Goal: Find specific page/section: Find specific page/section

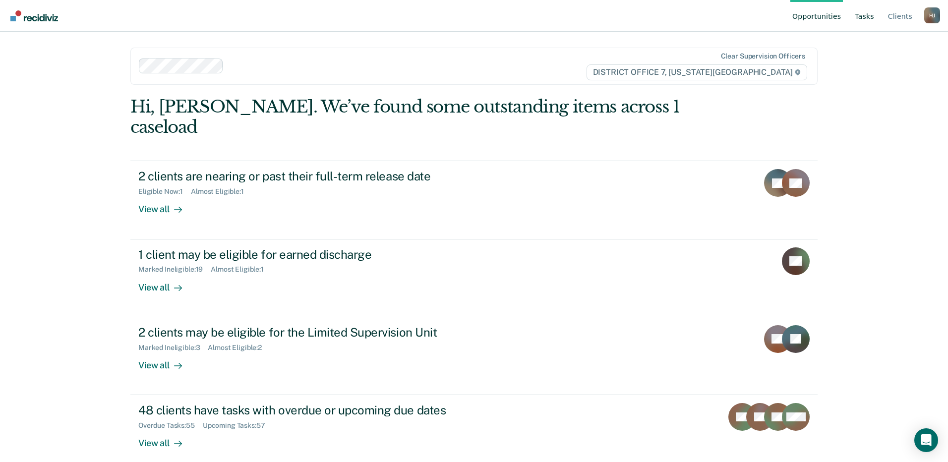
click at [870, 14] on link "Tasks" at bounding box center [864, 16] width 23 height 32
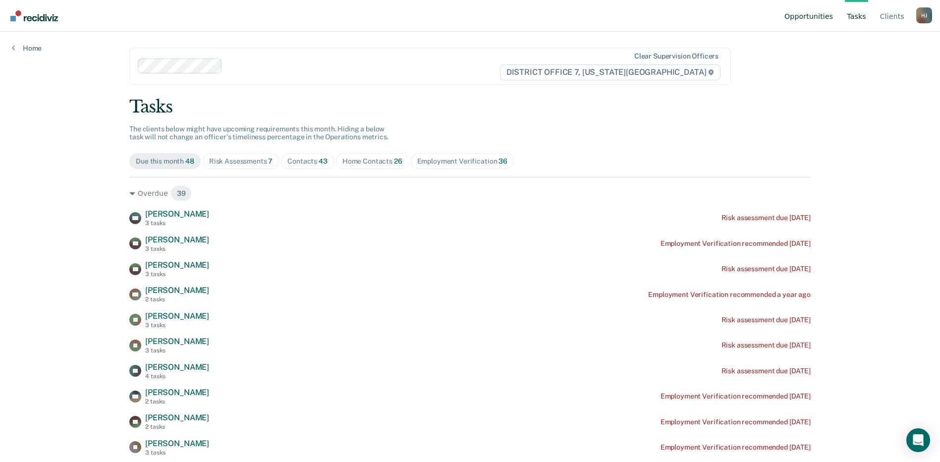
click at [831, 18] on link "Opportunities" at bounding box center [809, 16] width 53 height 32
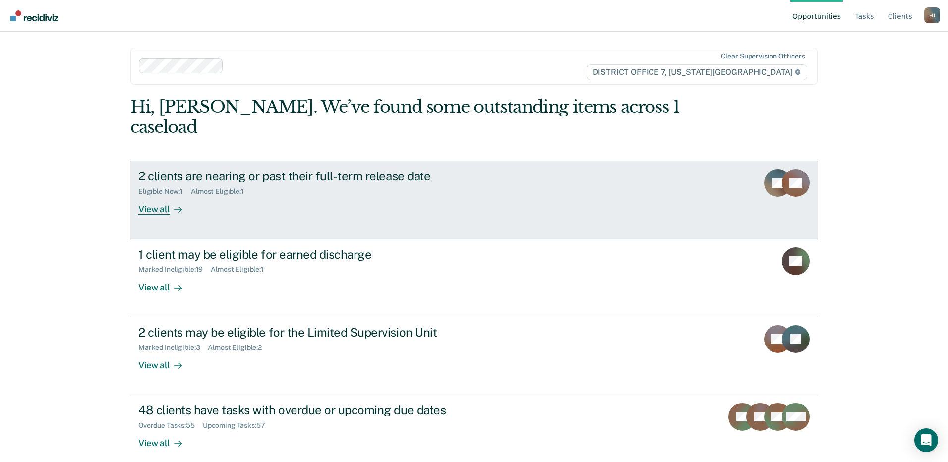
click at [170, 204] on div at bounding box center [176, 209] width 12 height 11
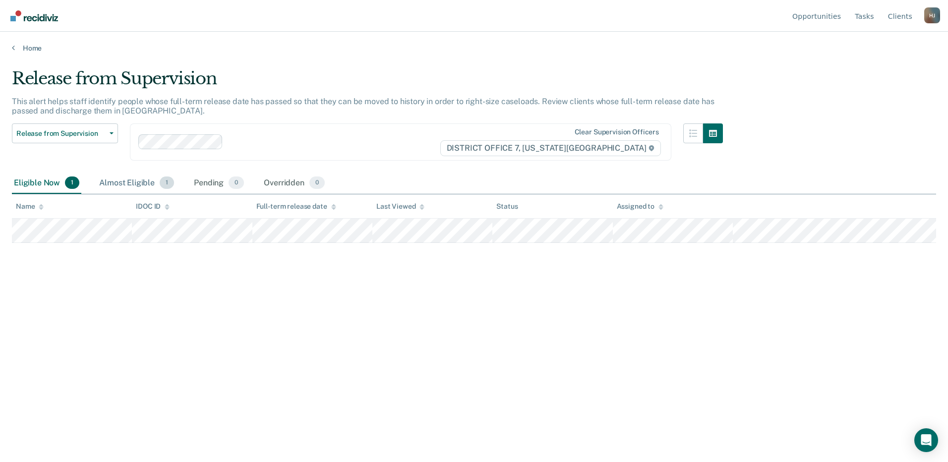
click at [141, 179] on div "Almost Eligible 1" at bounding box center [136, 183] width 79 height 22
click at [31, 49] on link "Home" at bounding box center [474, 48] width 924 height 9
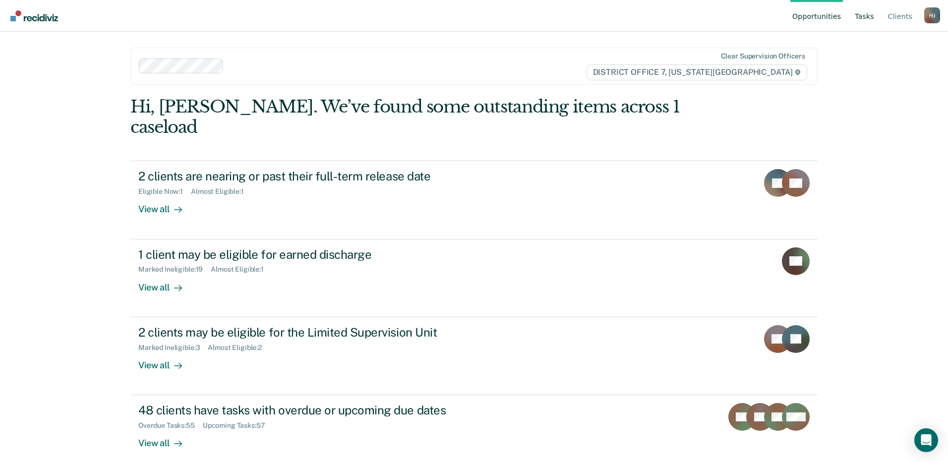
click at [867, 17] on link "Tasks" at bounding box center [864, 16] width 23 height 32
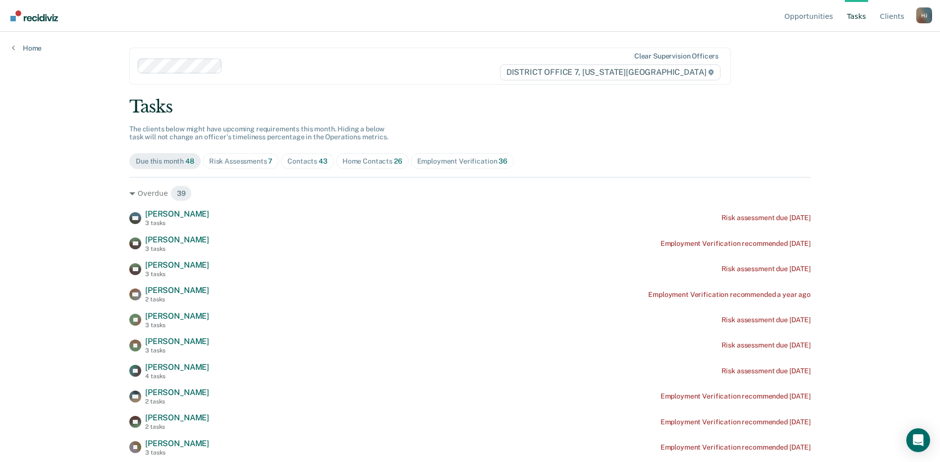
click at [363, 159] on div "Home Contacts 26" at bounding box center [372, 161] width 60 height 8
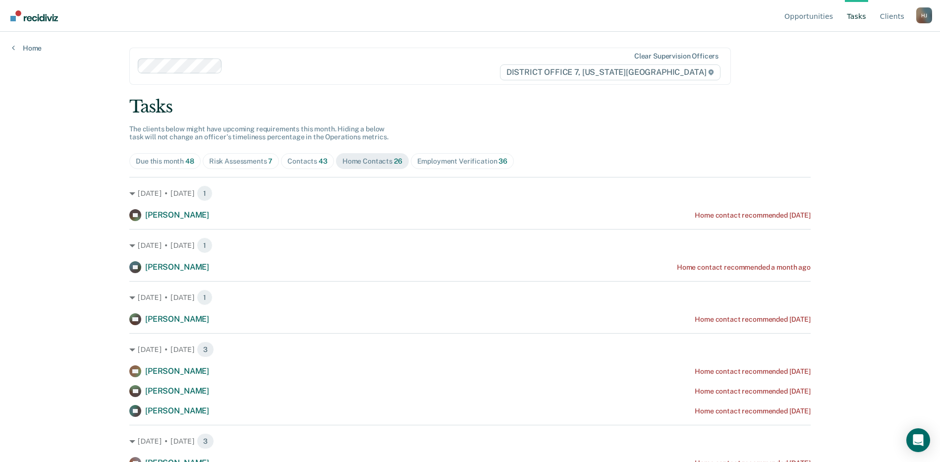
click at [299, 155] on span "Contacts 43" at bounding box center [307, 161] width 53 height 16
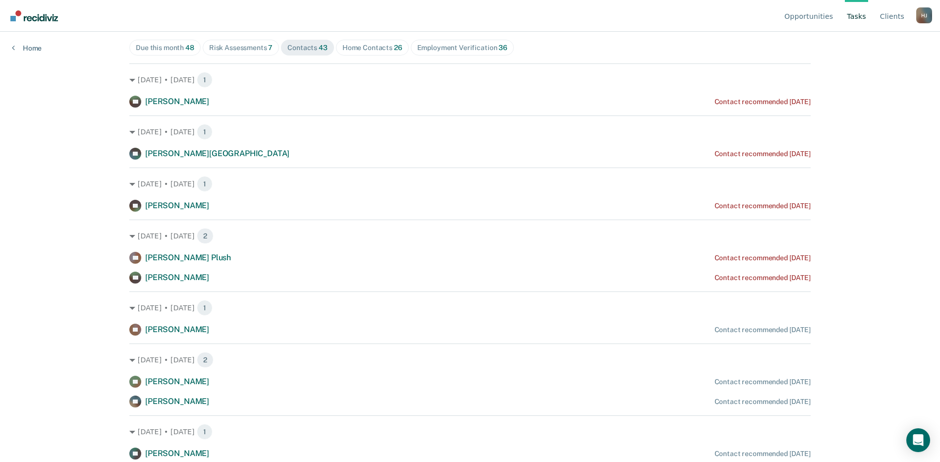
scroll to position [99, 0]
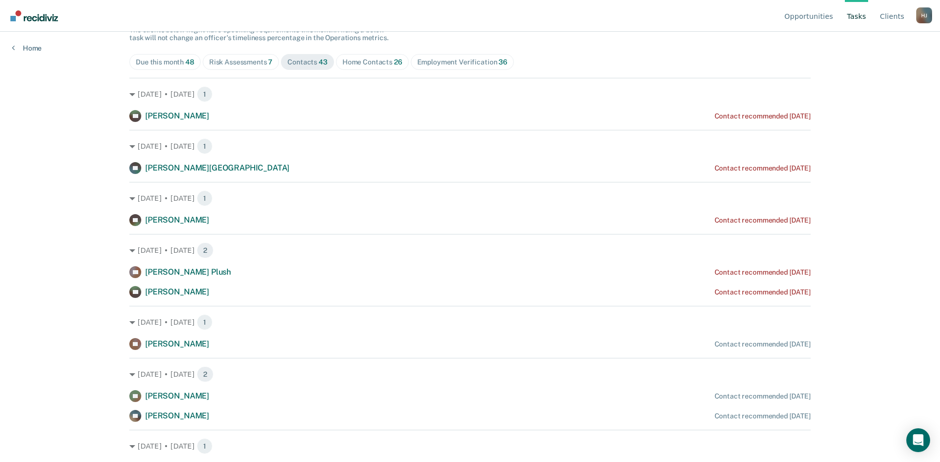
click at [385, 60] on div "Home Contacts 26" at bounding box center [372, 62] width 60 height 8
